Goal: Task Accomplishment & Management: Manage account settings

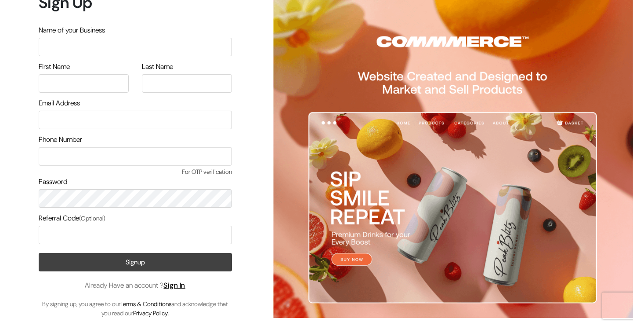
scroll to position [7, 0]
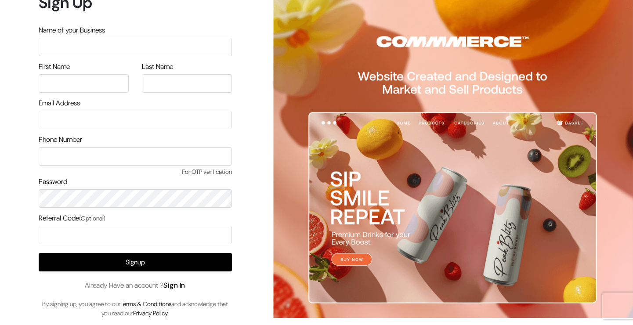
click at [173, 287] on link "Sign In" at bounding box center [175, 285] width 22 height 9
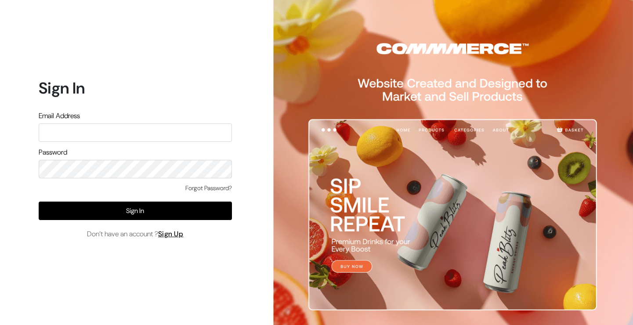
click at [221, 188] on link "Forgot Password?" at bounding box center [208, 188] width 47 height 9
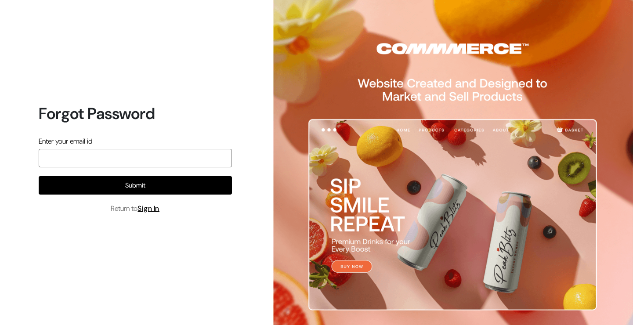
click at [156, 155] on input "email" at bounding box center [135, 158] width 193 height 18
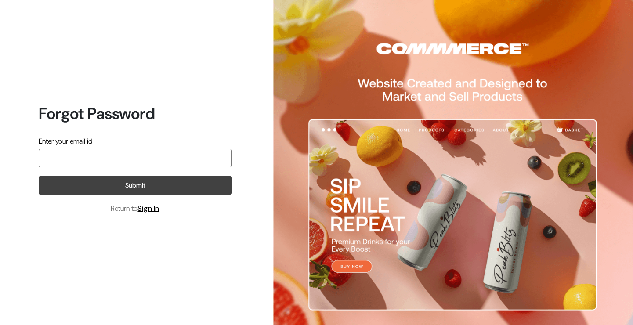
type input "nirmal@outdoinc.com"
click at [147, 190] on button "Submit" at bounding box center [135, 185] width 193 height 18
